Goal: Task Accomplishment & Management: Complete application form

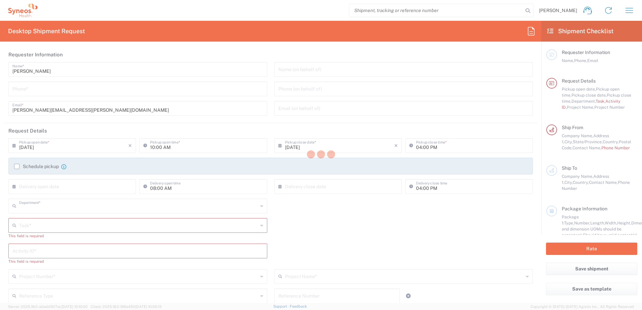
type input "4510"
type input "[US_STATE]"
type input "[GEOGRAPHIC_DATA]"
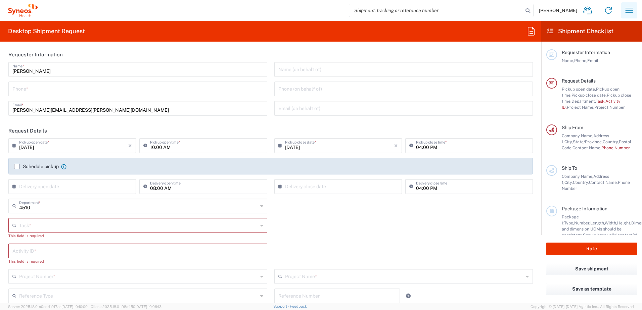
click at [632, 10] on icon "button" at bounding box center [629, 10] width 8 height 5
type input "Syneos Health, LLC-[GEOGRAPHIC_DATA] [GEOGRAPHIC_DATA] [GEOGRAPHIC_DATA]"
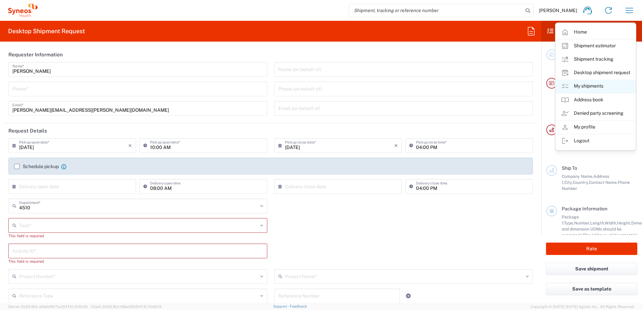
click at [590, 88] on link "My shipments" at bounding box center [595, 86] width 80 height 13
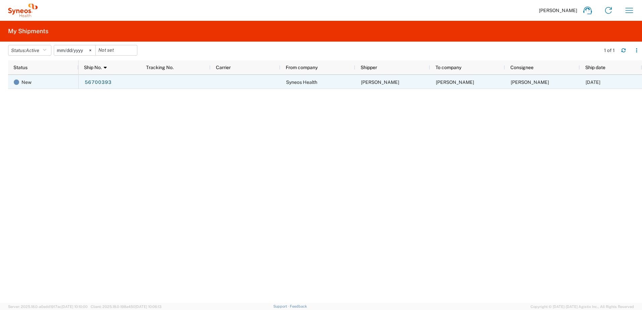
click at [105, 83] on link "56700393" at bounding box center [98, 82] width 28 height 11
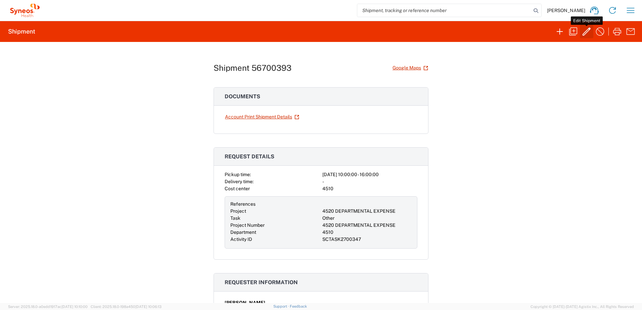
click at [591, 32] on icon "button" at bounding box center [586, 31] width 11 height 11
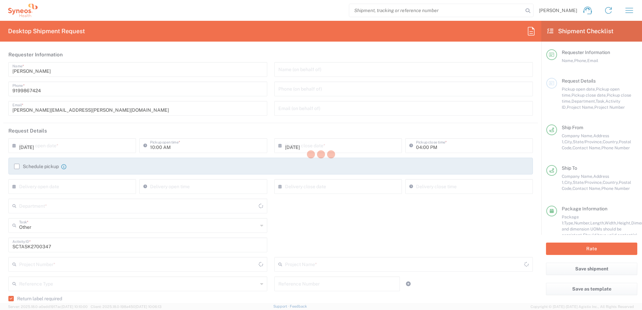
type input "4520 DEPARTMENTAL EXPENSE"
type input "Next Day Air"
type input "[US_STATE]"
type input "4510"
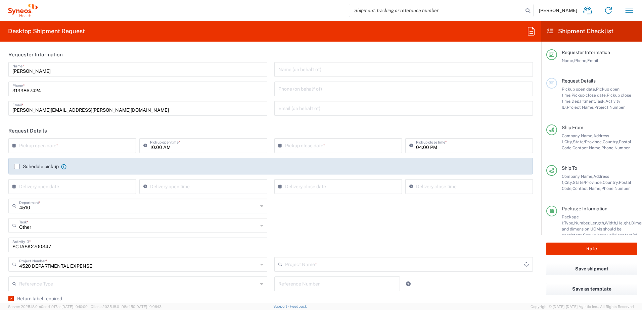
type input "Your Packaging"
type input "4520 DEPARTMENTAL EXPENSE"
click at [89, 148] on input "text" at bounding box center [73, 145] width 109 height 12
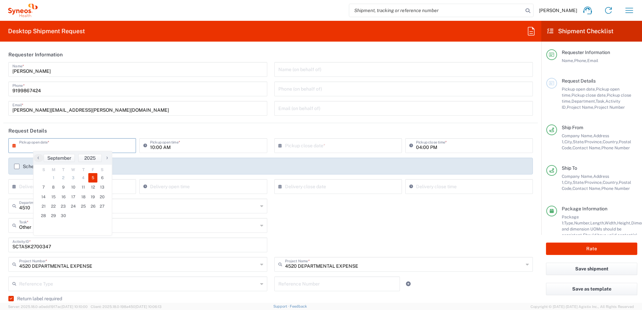
click at [96, 177] on span "5" at bounding box center [92, 177] width 9 height 9
type input "[DATE]"
click at [36, 244] on input "SCTASK2700347" at bounding box center [137, 245] width 251 height 12
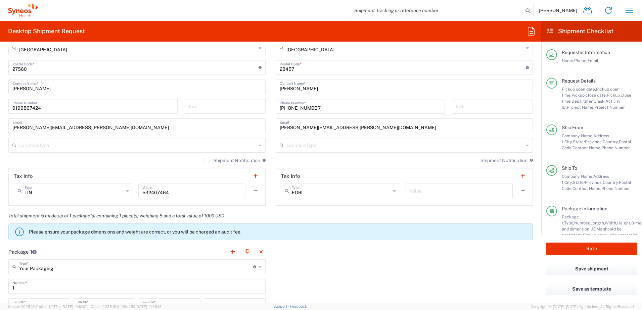
scroll to position [470, 0]
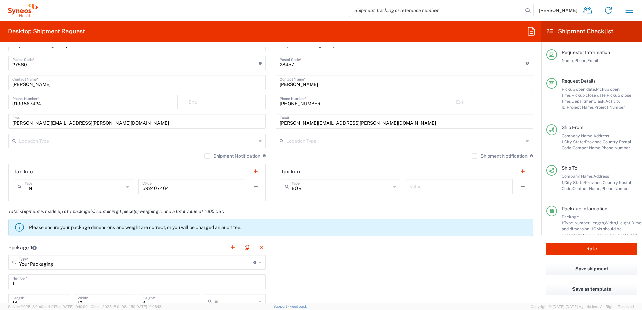
click at [311, 140] on input "text" at bounding box center [404, 141] width 237 height 12
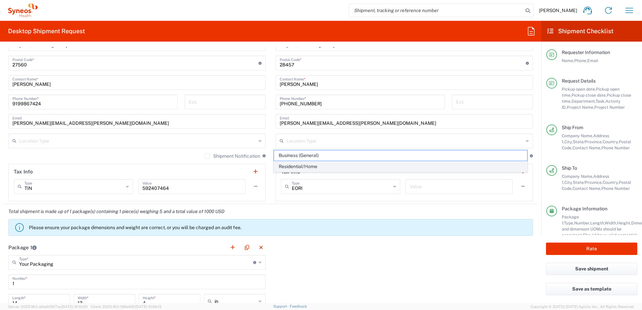
click at [305, 164] on span "Residential/Home" at bounding box center [400, 166] width 253 height 10
type input "Residential/Home"
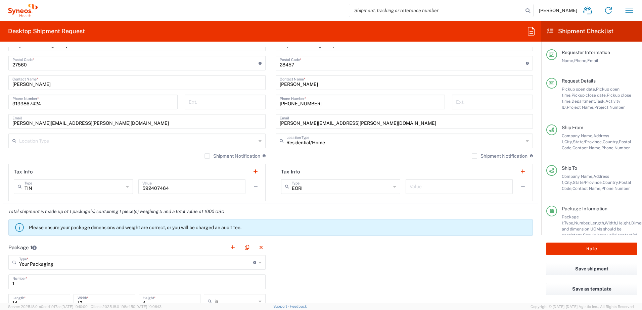
click at [326, 157] on div "Shipment Notification If checked, a shipment notification email will be sent to…" at bounding box center [404, 158] width 257 height 11
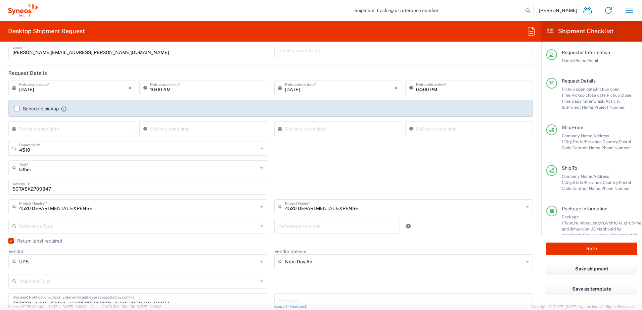
scroll to position [168, 0]
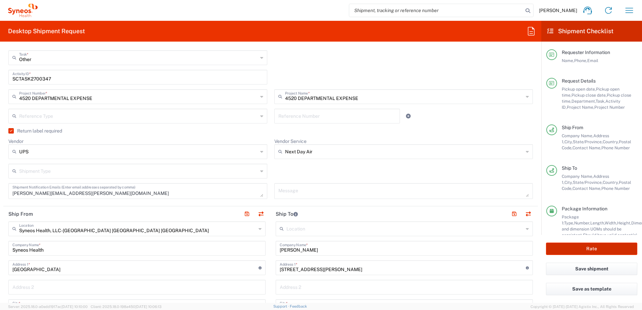
click at [584, 248] on button "Rate" at bounding box center [591, 249] width 91 height 12
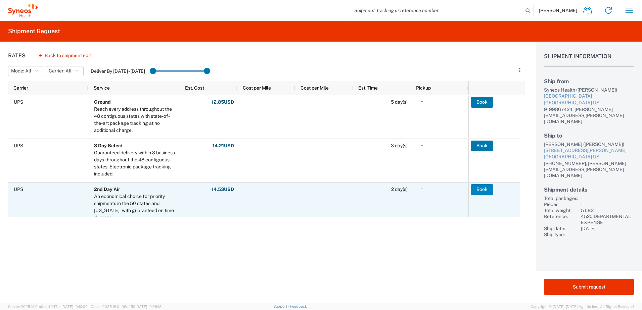
click at [484, 189] on button "Book" at bounding box center [482, 189] width 22 height 11
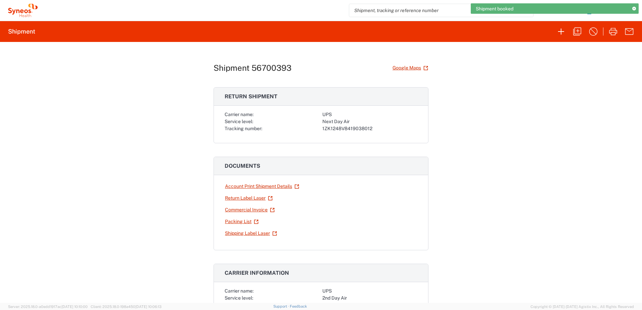
click at [358, 127] on div "1ZK1248V8419038012" at bounding box center [369, 128] width 95 height 7
copy div "1ZK1248V8419038012"
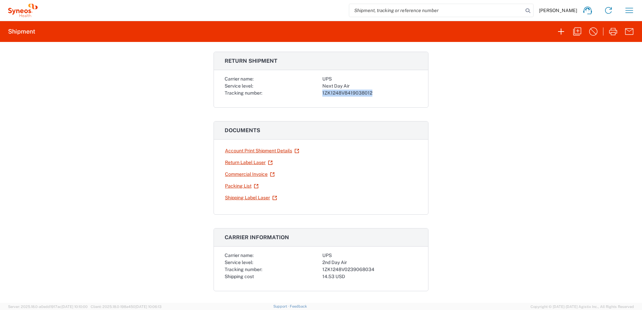
scroll to position [67, 0]
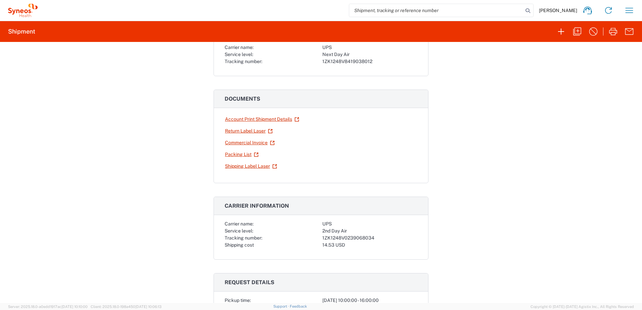
click at [341, 239] on div "1ZK1248V0239068034" at bounding box center [369, 238] width 95 height 7
copy div "1ZK1248V0239068034"
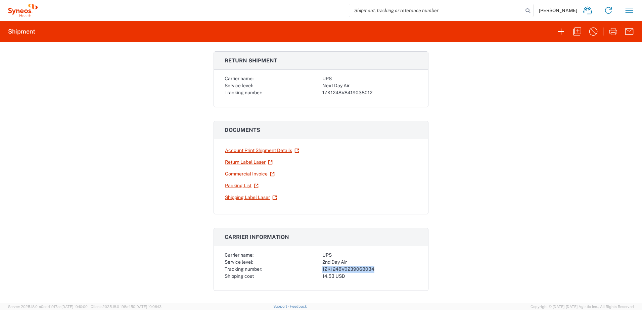
scroll to position [0, 0]
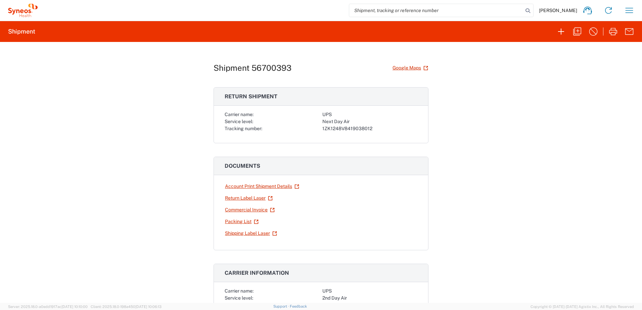
click at [468, 133] on div "Shipment 56700393 Google Maps Return shipment Carrier name: UPS Service level: …" at bounding box center [321, 172] width 642 height 261
click at [630, 12] on icon "button" at bounding box center [629, 10] width 11 height 11
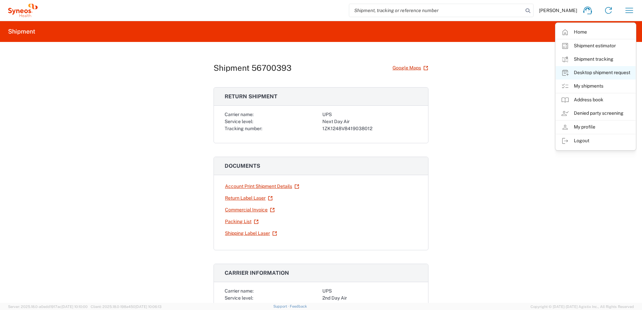
click at [604, 73] on link "Desktop shipment request" at bounding box center [595, 72] width 80 height 13
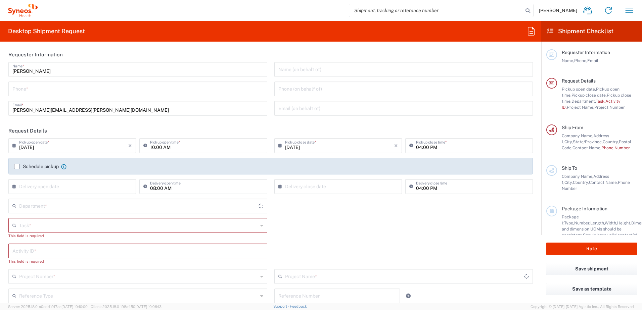
type input "4510"
type input "[US_STATE]"
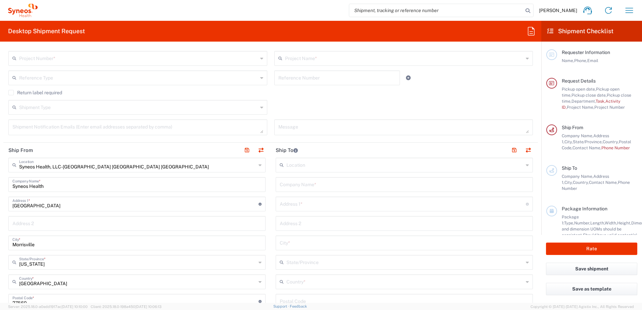
scroll to position [235, 0]
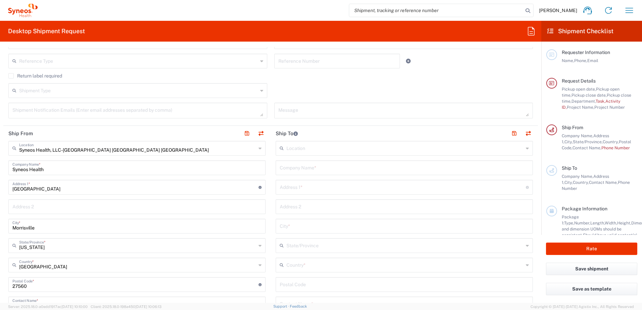
click at [305, 165] on input "text" at bounding box center [404, 167] width 249 height 12
paste input "[PERSON_NAME] [PERSON_NAME]"
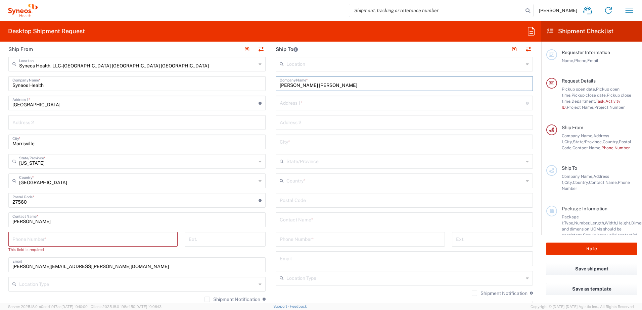
scroll to position [336, 0]
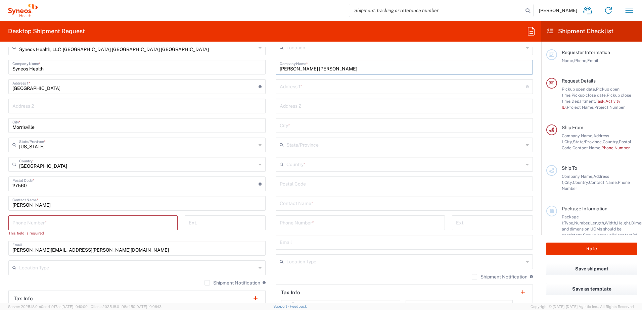
type input "[PERSON_NAME] [PERSON_NAME]"
click at [299, 203] on input "text" at bounding box center [404, 203] width 249 height 12
paste input "[PERSON_NAME] [PERSON_NAME]"
type input "[PERSON_NAME] [PERSON_NAME]"
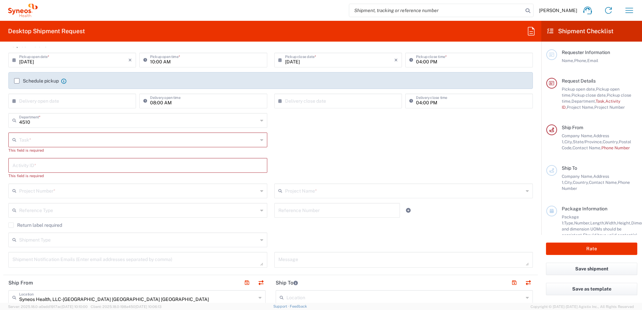
scroll to position [67, 0]
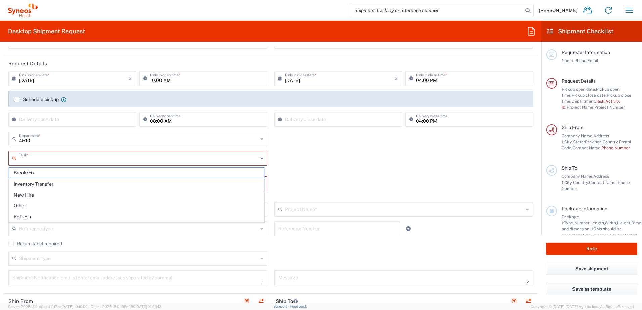
click at [37, 157] on input "text" at bounding box center [138, 158] width 239 height 12
click at [33, 203] on span "Other" at bounding box center [136, 206] width 255 height 10
type input "Other"
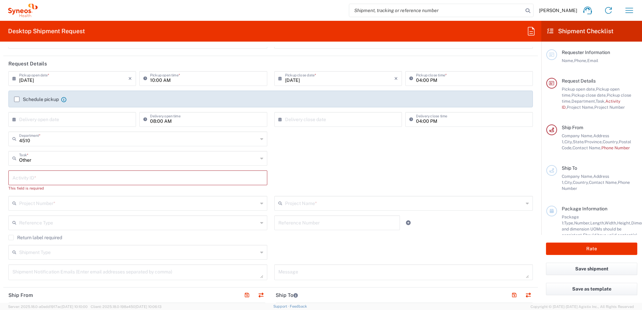
click at [45, 178] on input "text" at bounding box center [137, 177] width 251 height 12
paste input "SCTASK2704843"
type input "SCTASK2704843"
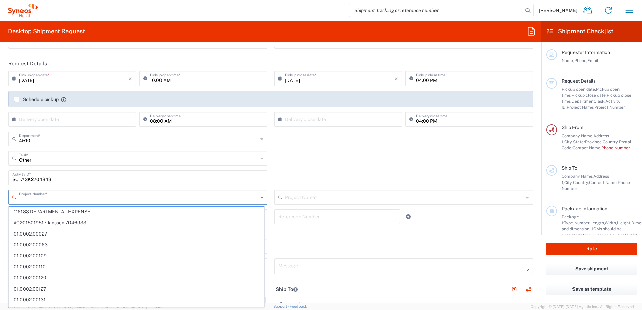
click at [64, 200] on input "text" at bounding box center [138, 197] width 239 height 12
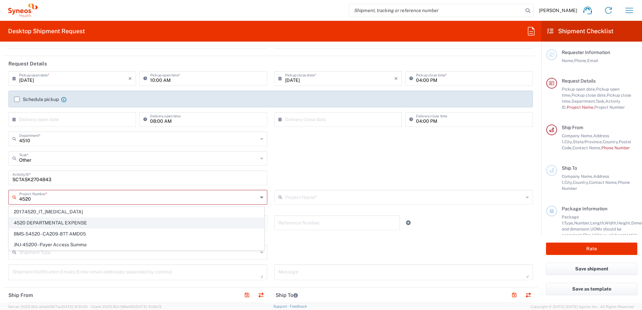
click at [56, 220] on span "4520 DEPARTMENTAL EXPENSE" at bounding box center [136, 223] width 255 height 10
type input "4520 DEPARTMENTAL EXPENSE"
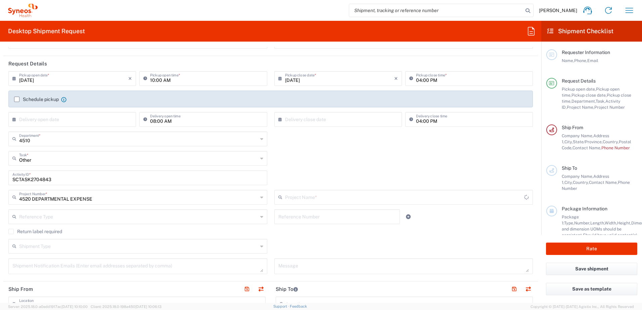
type input "4520 DEPARTMENTAL EXPENSE"
click at [30, 234] on div "Return label required" at bounding box center [270, 234] width 524 height 10
click at [30, 234] on label "Return label required" at bounding box center [35, 231] width 54 height 5
click at [11, 232] on input "Return label required" at bounding box center [11, 232] width 0 height 0
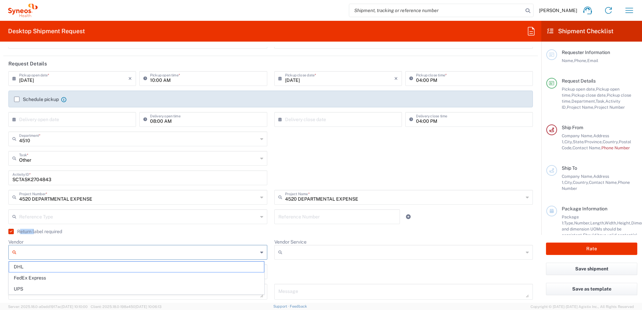
drag, startPoint x: 31, startPoint y: 233, endPoint x: 40, endPoint y: 247, distance: 16.4
click at [40, 247] on input "Vendor" at bounding box center [138, 252] width 239 height 11
click at [45, 290] on span "UPS" at bounding box center [136, 289] width 255 height 10
type input "UPS"
click at [288, 252] on input "Vendor Service" at bounding box center [404, 252] width 239 height 11
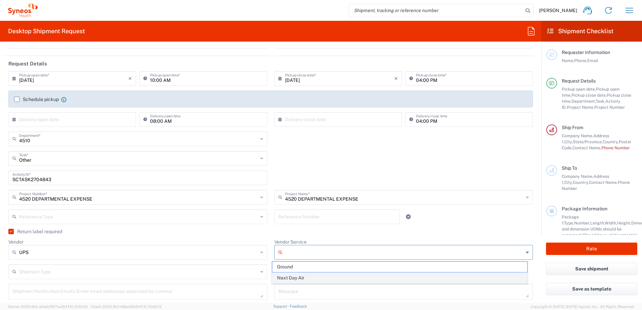
click at [296, 278] on span "Next Day Air" at bounding box center [399, 278] width 255 height 10
type input "Next Day Air"
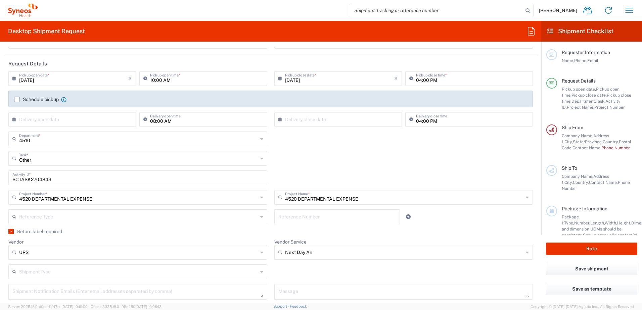
click at [298, 272] on div "Shipment Type Batch Regular" at bounding box center [270, 273] width 531 height 19
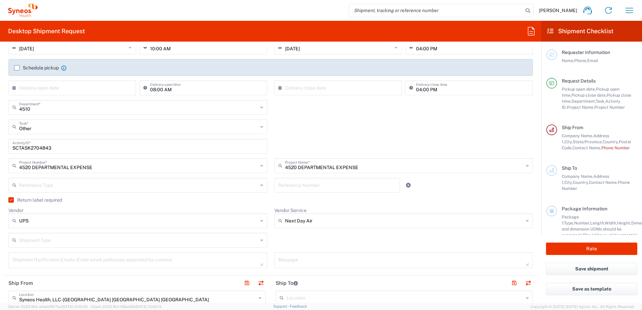
scroll to position [0, 0]
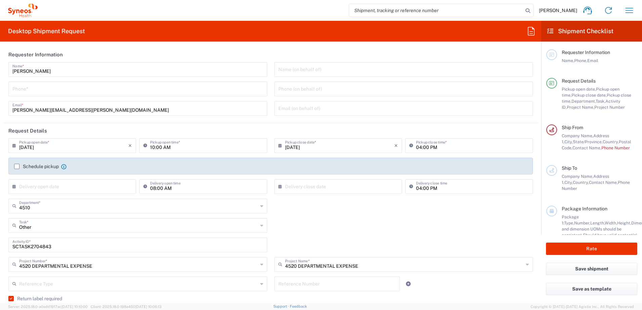
click at [62, 87] on input "tel" at bounding box center [137, 89] width 251 height 12
click at [29, 91] on input "9199867424" at bounding box center [137, 89] width 251 height 12
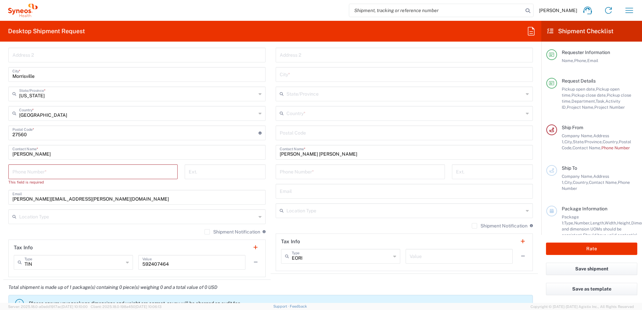
scroll to position [470, 0]
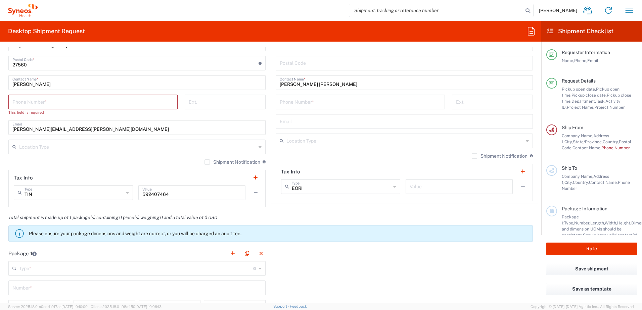
type input "9199867424"
click at [37, 96] on input "tel" at bounding box center [92, 102] width 161 height 12
paste input "9199867424"
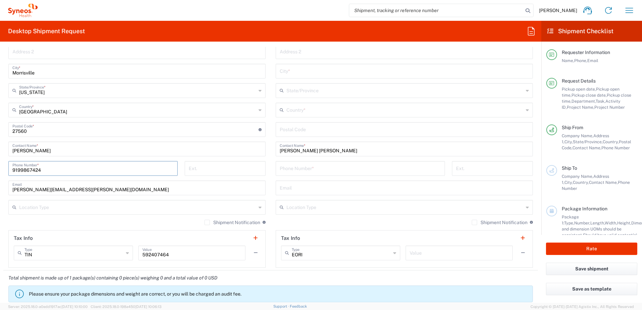
scroll to position [403, 0]
type input "9199867424"
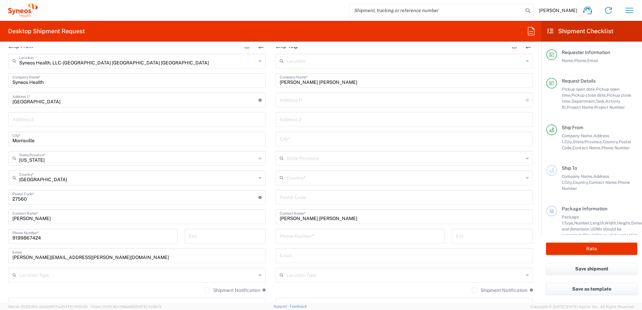
click at [308, 98] on input "text" at bounding box center [403, 100] width 246 height 12
paste input "[STREET_ADDRESS]"
type input "[STREET_ADDRESS]"
click at [301, 155] on input "text" at bounding box center [404, 158] width 237 height 12
click at [285, 173] on div "No Results Found" at bounding box center [401, 174] width 254 height 15
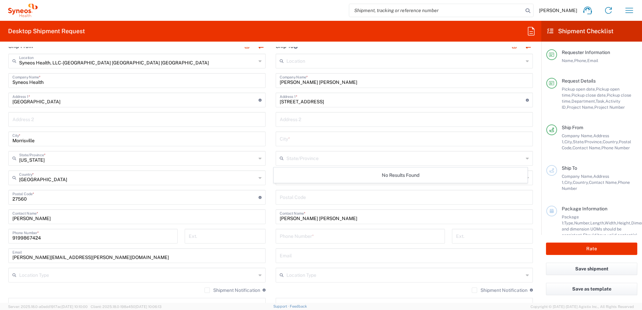
click at [407, 199] on input "undefined" at bounding box center [404, 197] width 249 height 12
click at [363, 173] on input "text" at bounding box center [404, 177] width 237 height 12
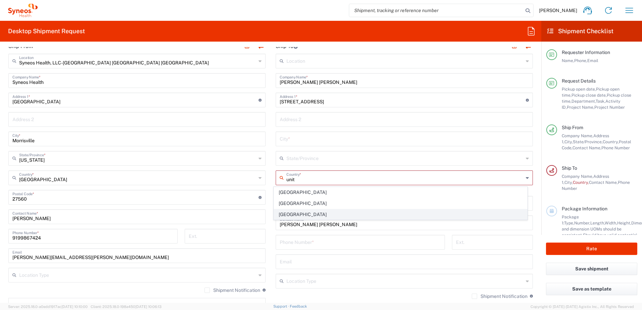
click at [293, 213] on span "[GEOGRAPHIC_DATA]" at bounding box center [400, 214] width 253 height 10
type input "[GEOGRAPHIC_DATA]"
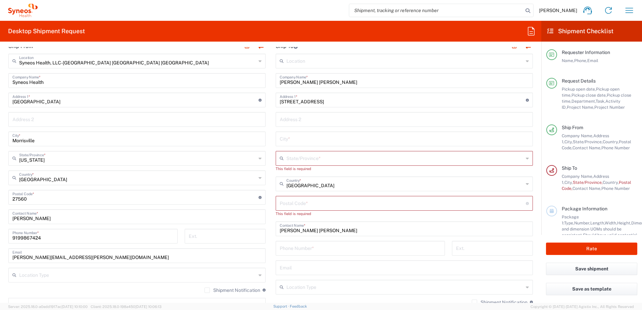
click at [306, 205] on input "undefined" at bounding box center [403, 203] width 246 height 12
paste input "08823"
type input "08823"
click at [296, 143] on input "text" at bounding box center [404, 139] width 249 height 12
paste input "[GEOGRAPHIC_DATA]"
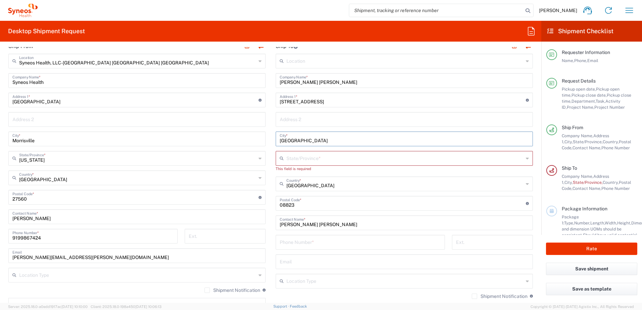
type input "[GEOGRAPHIC_DATA]"
click at [315, 158] on input "text" at bounding box center [404, 158] width 237 height 12
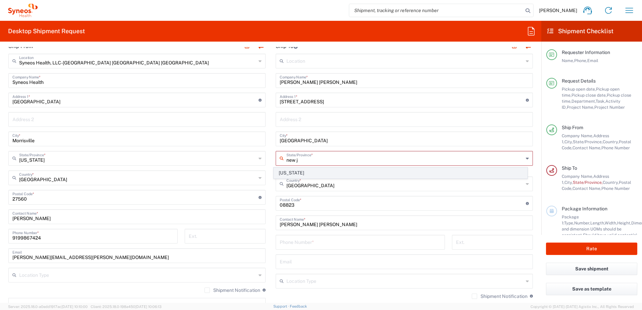
click at [292, 170] on span "[US_STATE]" at bounding box center [400, 173] width 253 height 10
type input "[US_STATE]"
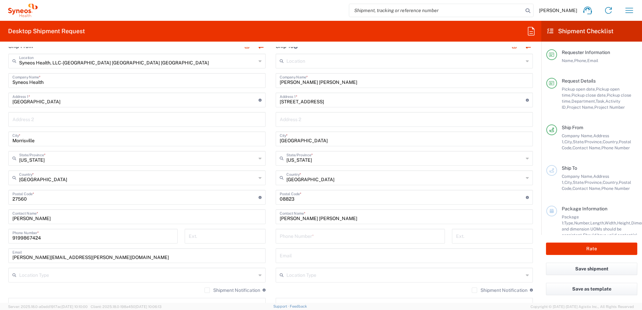
click at [297, 239] on input "tel" at bounding box center [360, 236] width 161 height 12
paste input "732) 4859147"
click at [290, 239] on input "732) 4859147" at bounding box center [360, 236] width 161 height 12
click at [288, 239] on input "732) 4859147" at bounding box center [360, 236] width 161 height 12
type input "7324859147"
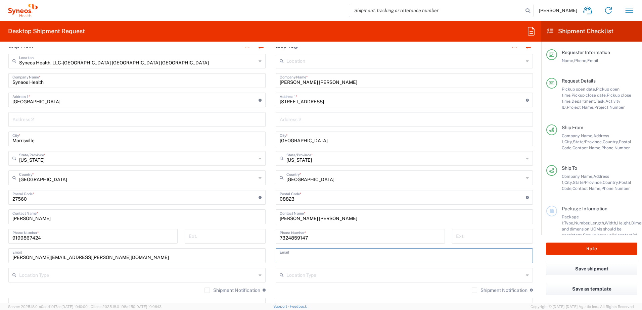
click at [292, 253] on input "text" at bounding box center [404, 255] width 249 height 12
paste input "08823"
type input "08823"
click at [287, 258] on input "text" at bounding box center [404, 255] width 249 height 12
paste input "[EMAIL_ADDRESS][DOMAIN_NAME]"
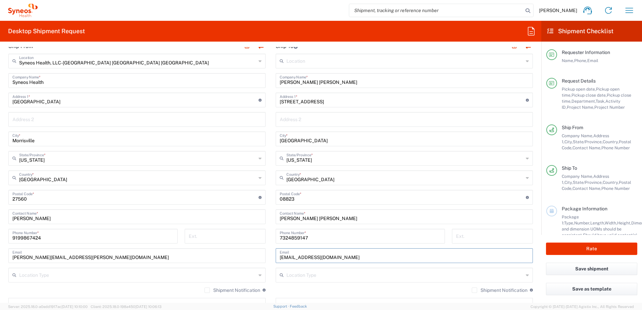
type input "[EMAIL_ADDRESS][DOMAIN_NAME]"
click at [310, 274] on input "text" at bounding box center [404, 275] width 237 height 12
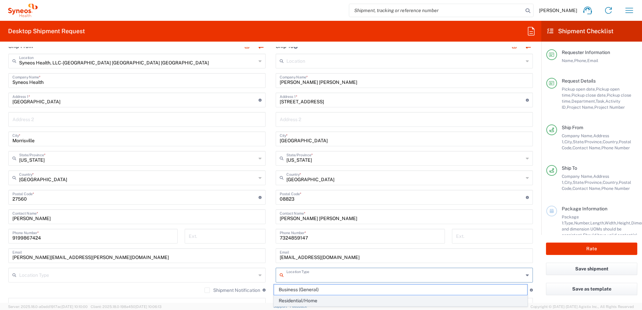
click at [317, 301] on span "Residential/Home" at bounding box center [400, 301] width 253 height 10
type input "Residential/Home"
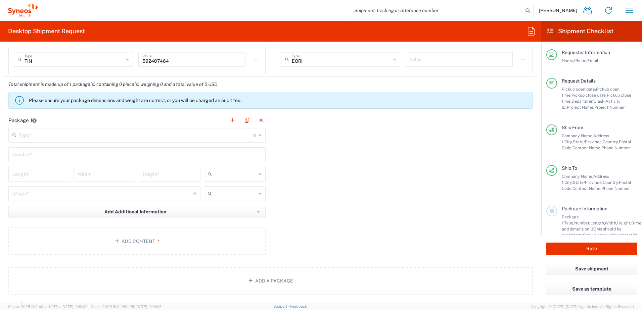
scroll to position [604, 0]
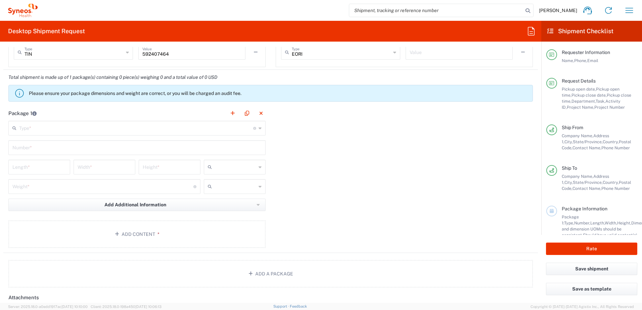
click at [65, 129] on input "text" at bounding box center [136, 128] width 234 height 12
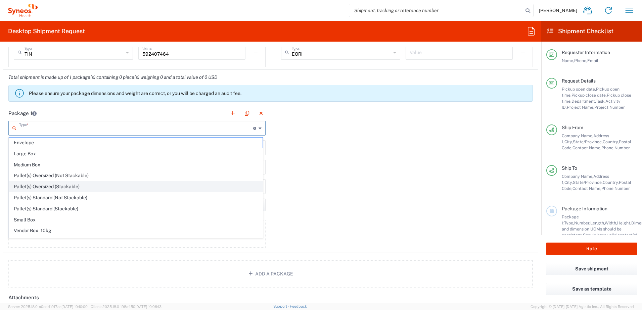
scroll to position [20, 0]
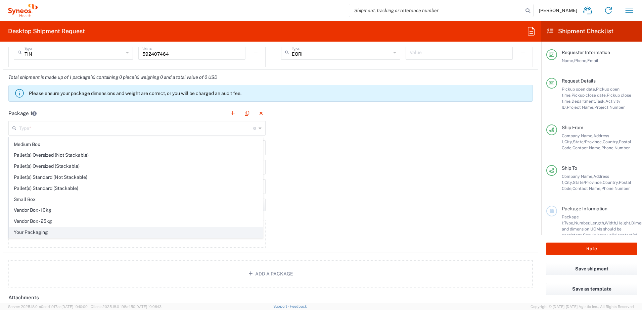
click at [49, 231] on span "Your Packaging" at bounding box center [135, 232] width 253 height 10
type input "Your Packaging"
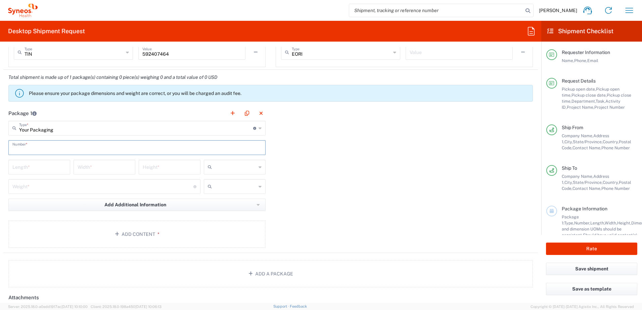
click at [33, 145] on input "text" at bounding box center [136, 147] width 249 height 12
type input "1"
click at [39, 166] on input "number" at bounding box center [39, 167] width 54 height 12
type input "14"
click at [92, 166] on input "number" at bounding box center [105, 167] width 54 height 12
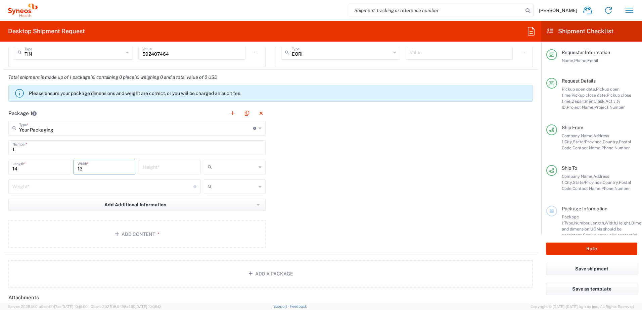
type input "13"
click at [138, 158] on main "Your Packaging Type * Material used to package goods Envelope Large Box Medium …" at bounding box center [136, 186] width 267 height 130
click at [149, 163] on input "number" at bounding box center [170, 167] width 54 height 12
type input "4"
click at [204, 163] on div at bounding box center [235, 167] width 62 height 15
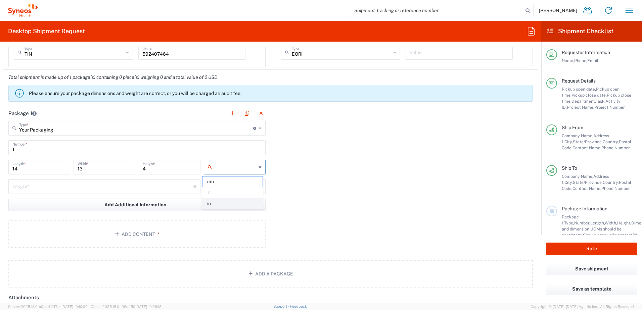
click at [216, 201] on span "in" at bounding box center [232, 204] width 60 height 10
type input "in"
click at [161, 184] on input "number" at bounding box center [102, 186] width 181 height 12
type input "5"
click at [229, 187] on input "text" at bounding box center [235, 186] width 42 height 11
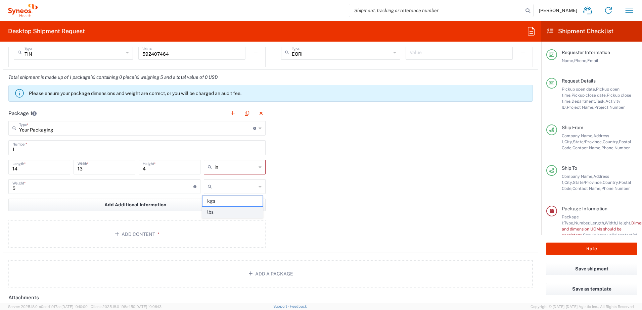
click at [218, 212] on span "lbs" at bounding box center [232, 212] width 60 height 10
type input "lbs"
click at [156, 230] on button "Add Content *" at bounding box center [136, 234] width 257 height 28
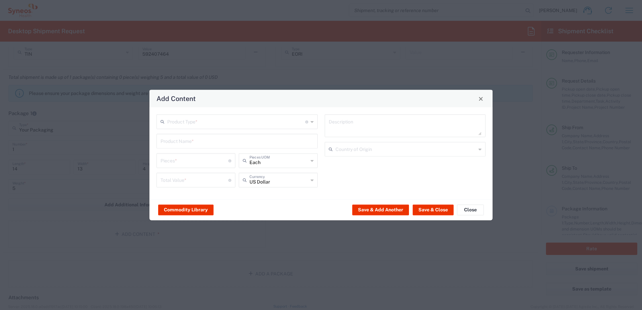
click at [175, 118] on input "text" at bounding box center [236, 121] width 138 height 12
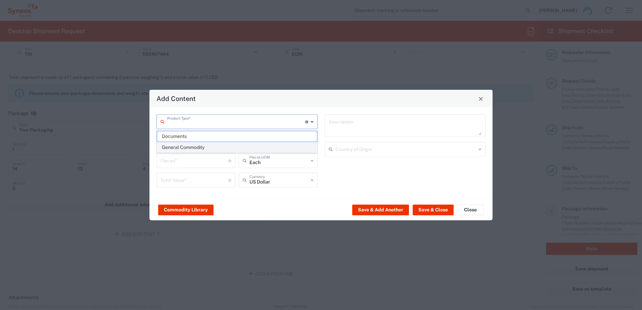
click at [191, 148] on span "General Commodity" at bounding box center [237, 147] width 160 height 10
type input "General Commodity"
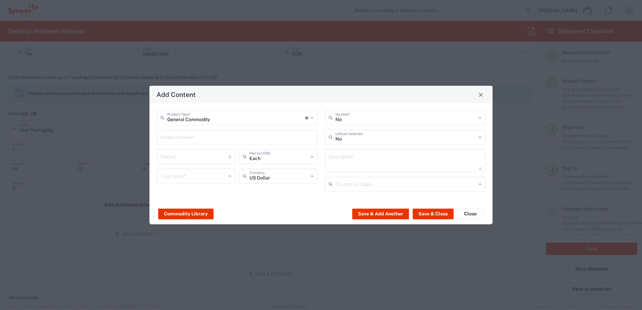
click at [182, 141] on input "text" at bounding box center [236, 137] width 153 height 12
type input "Surface Pro 4 laptop"
click at [182, 158] on input "number" at bounding box center [194, 156] width 68 height 12
click at [206, 136] on input "Surface Pro 4 laptop" at bounding box center [236, 137] width 153 height 12
click at [368, 155] on textarea at bounding box center [405, 160] width 153 height 19
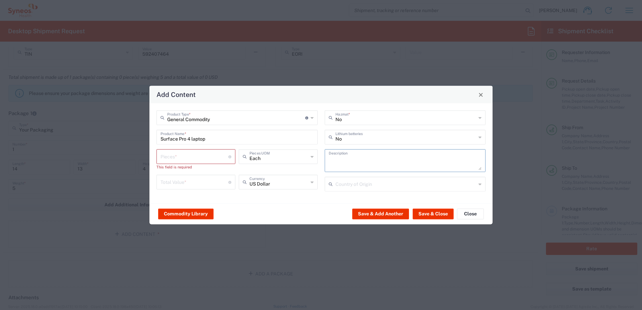
paste textarea "Surface Pro 4 laptop"
type textarea "Surface Pro 4 laptop"
click at [190, 165] on div "This field is required" at bounding box center [195, 167] width 79 height 6
click at [177, 179] on input "number" at bounding box center [194, 182] width 68 height 12
click at [180, 159] on input "number" at bounding box center [194, 156] width 68 height 12
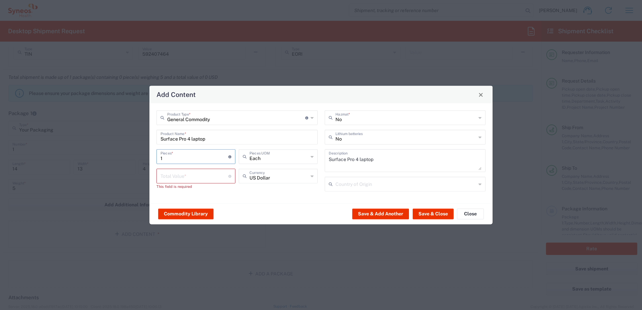
type input "1"
click at [181, 185] on div "This field is required" at bounding box center [195, 187] width 79 height 6
click at [181, 181] on input "number" at bounding box center [194, 176] width 68 height 12
type input "1000"
click at [428, 217] on button "Save & Close" at bounding box center [432, 213] width 41 height 11
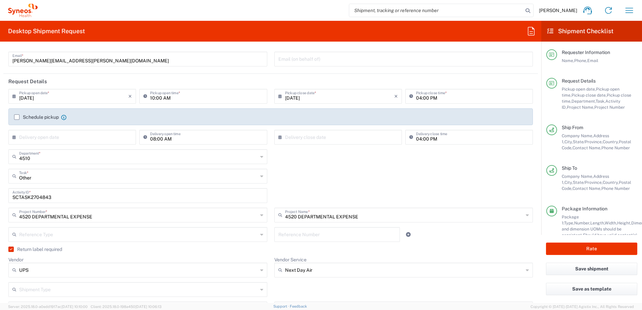
scroll to position [0, 0]
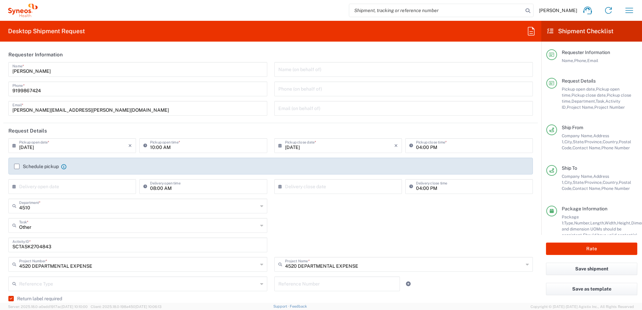
click at [187, 143] on input "10:00 AM" at bounding box center [206, 145] width 113 height 12
click at [183, 146] on input "10:00 AM" at bounding box center [206, 145] width 113 height 12
click at [190, 147] on input "10:00 AM" at bounding box center [206, 145] width 113 height 12
drag, startPoint x: 193, startPoint y: 147, endPoint x: 142, endPoint y: 147, distance: 50.7
click at [142, 147] on div "10:00 AM Pickup open time *" at bounding box center [203, 145] width 128 height 15
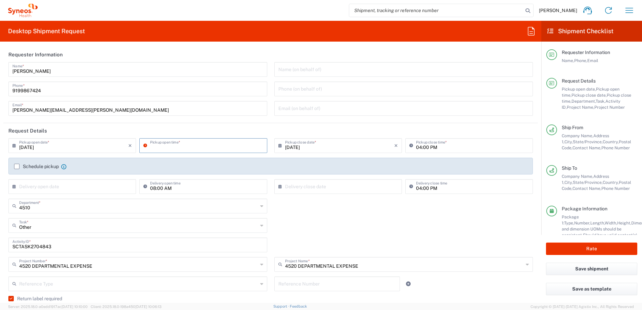
click at [322, 219] on agx-shipment-cost-centers-widget "4510 Department * 4510 3000 3100 3109 3110 3111 3112 3125 3130 3135 3136 3150 3…" at bounding box center [270, 238] width 531 height 78
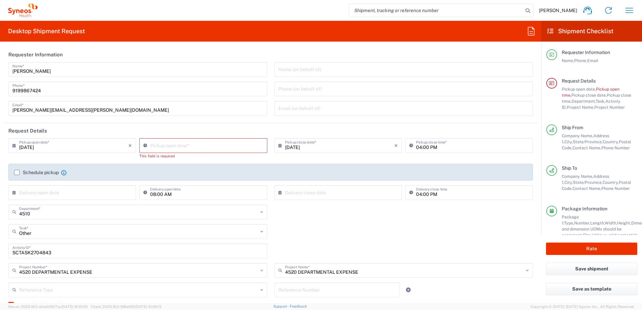
type input "10:01 AM"
click at [194, 141] on input "10:01 AM" at bounding box center [206, 145] width 113 height 12
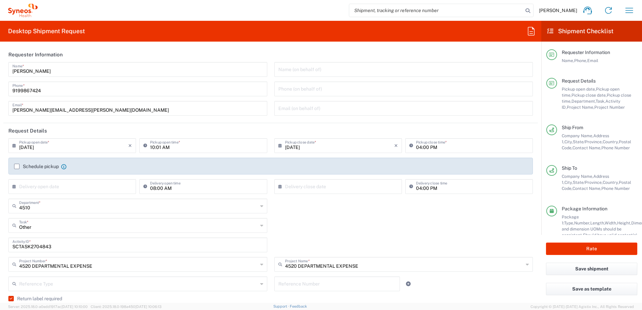
click at [316, 202] on div "[DATE] × Pickup open date * Cancel Apply 10:01 AM Pickup open time * [DATE] × P…" at bounding box center [270, 254] width 531 height 233
click at [594, 245] on button "Rate" at bounding box center [591, 249] width 91 height 12
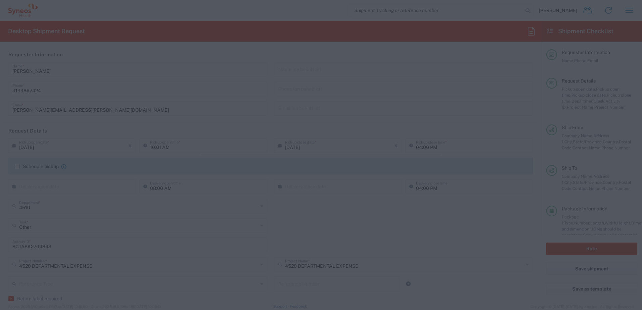
type input "4520 DEPARTMENTAL EXPENSE"
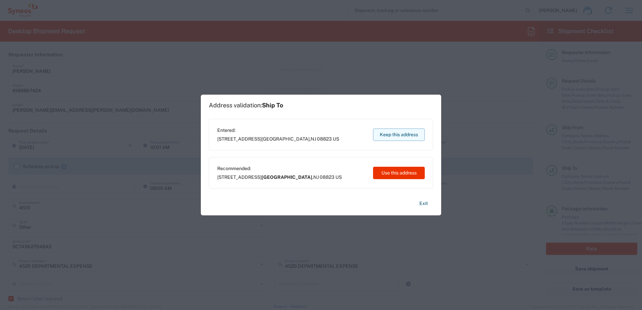
click at [402, 132] on button "Keep this address" at bounding box center [399, 135] width 52 height 12
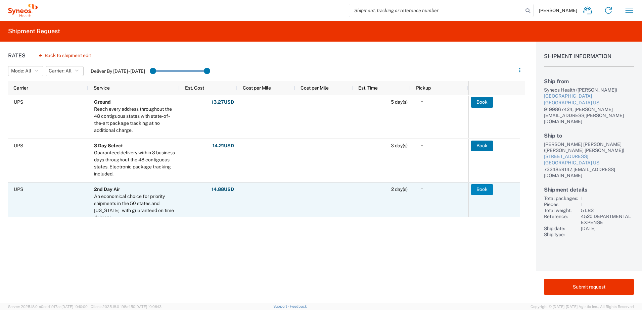
click at [483, 189] on button "Book" at bounding box center [482, 189] width 22 height 11
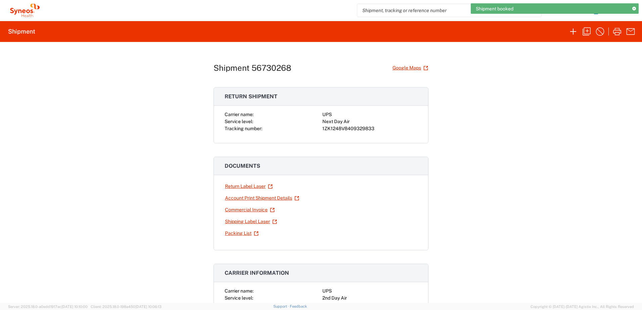
click at [355, 128] on div "1ZK1248V8409329833" at bounding box center [369, 128] width 95 height 7
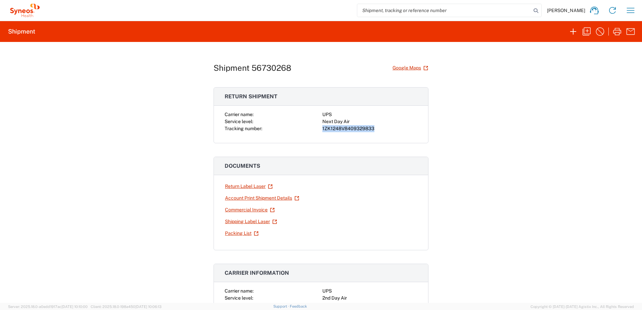
copy div "1ZK1248V8409329833"
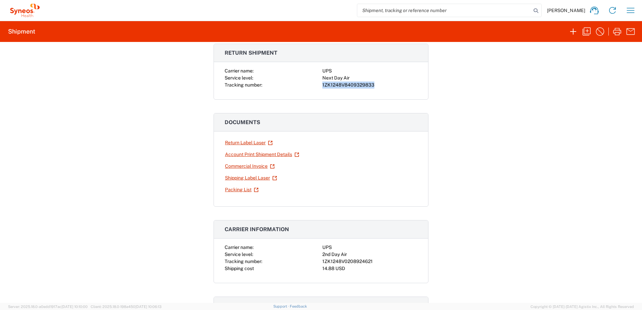
scroll to position [101, 0]
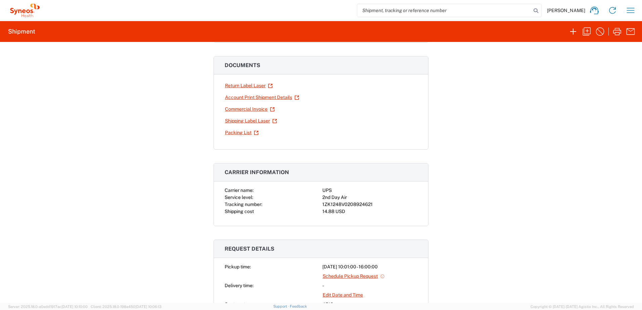
click at [350, 202] on div "1ZK1248V0208924621" at bounding box center [369, 204] width 95 height 7
copy div "1ZK1248V0208924621"
